Goal: Task Accomplishment & Management: Complete application form

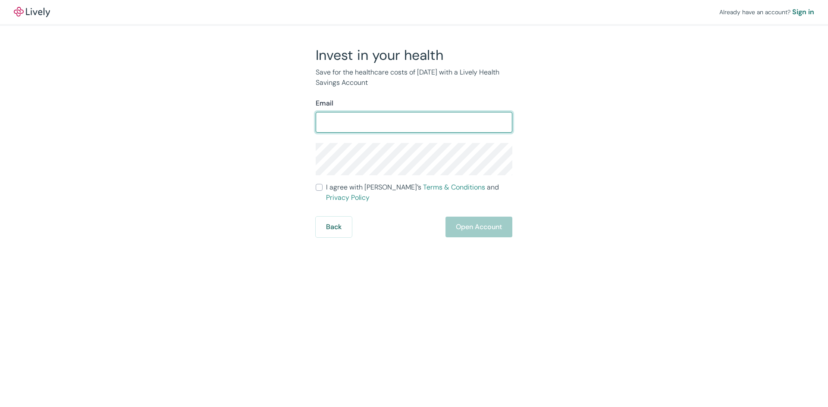
click at [393, 123] on input "Email" at bounding box center [414, 122] width 197 height 17
type input "[EMAIL_ADDRESS][DOMAIN_NAME]"
drag, startPoint x: 390, startPoint y: 121, endPoint x: 320, endPoint y: 125, distance: 70.4
click at [320, 125] on input "[EMAIL_ADDRESS][DOMAIN_NAME]" at bounding box center [414, 122] width 197 height 17
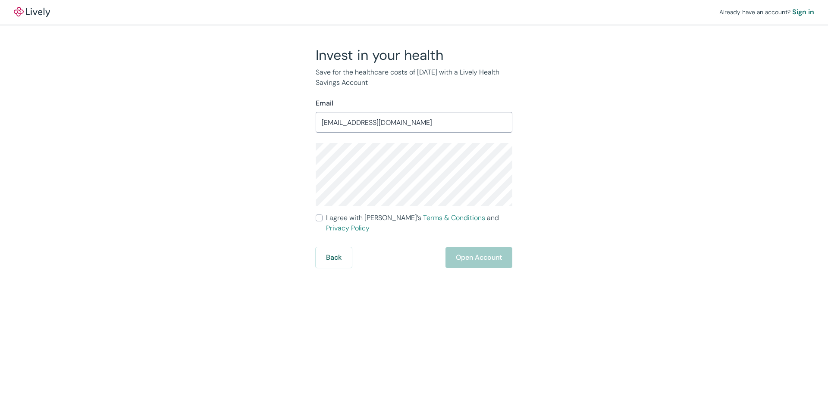
click at [319, 218] on input "I agree with Lively’s Terms & Conditions and Privacy Policy" at bounding box center [319, 218] width 7 height 7
checkbox input "true"
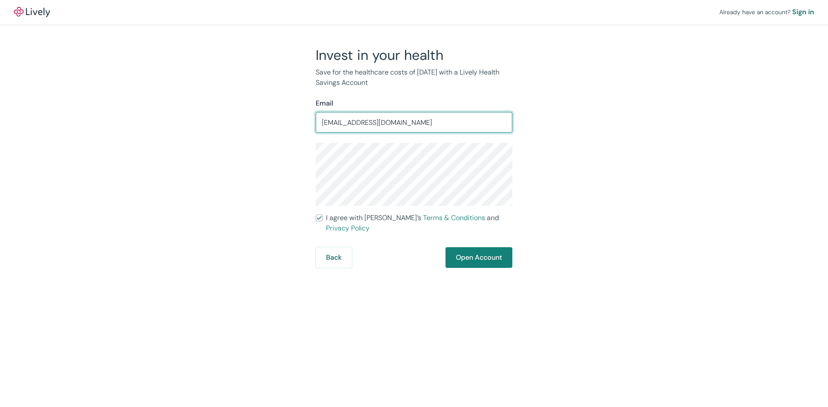
click at [432, 121] on input "[EMAIL_ADDRESS][DOMAIN_NAME]" at bounding box center [414, 122] width 197 height 17
type input "[EMAIL_ADDRESS][DOMAIN_NAME]"
click at [475, 249] on button "Open Account" at bounding box center [478, 258] width 67 height 21
